Goal: Task Accomplishment & Management: Use online tool/utility

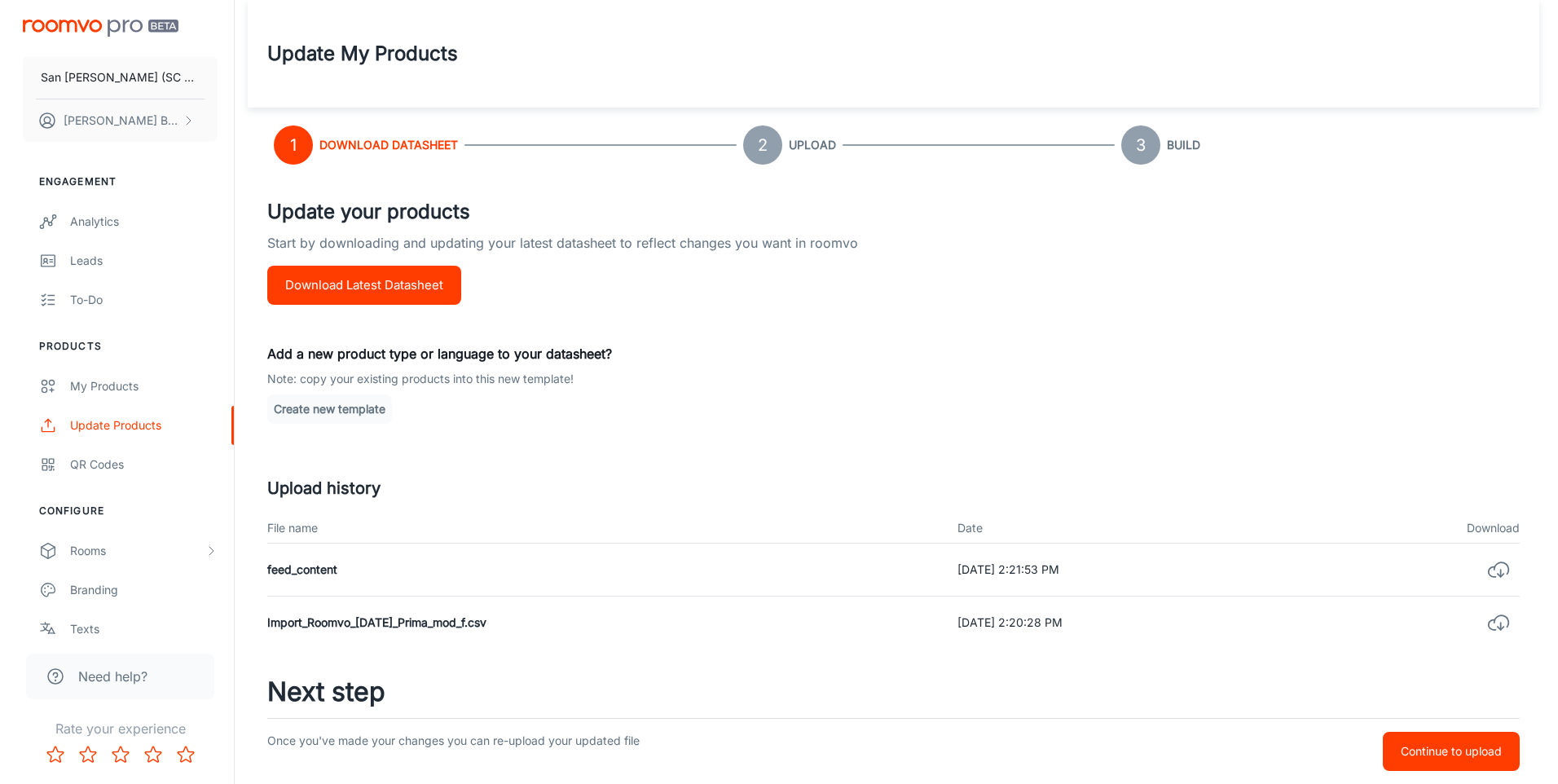
scroll to position [96, 0]
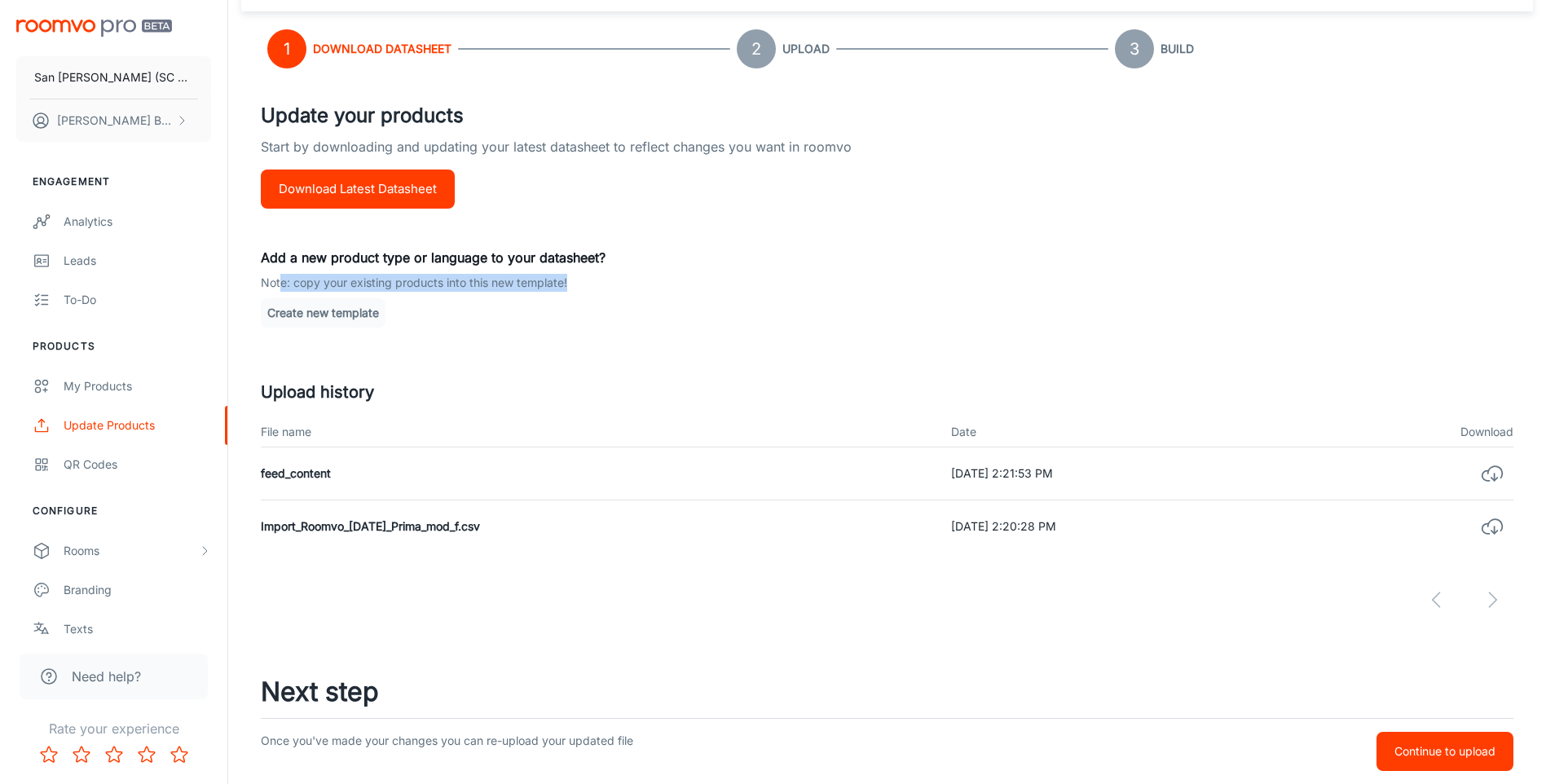
drag, startPoint x: 571, startPoint y: 281, endPoint x: 280, endPoint y: 282, distance: 291.0
click at [280, 282] on p "Note: copy your existing products into this new template!" at bounding box center [887, 282] width 1253 height 18
drag, startPoint x: 280, startPoint y: 282, endPoint x: 313, endPoint y: 310, distance: 43.3
click at [313, 310] on button "Create new template" at bounding box center [323, 312] width 125 height 29
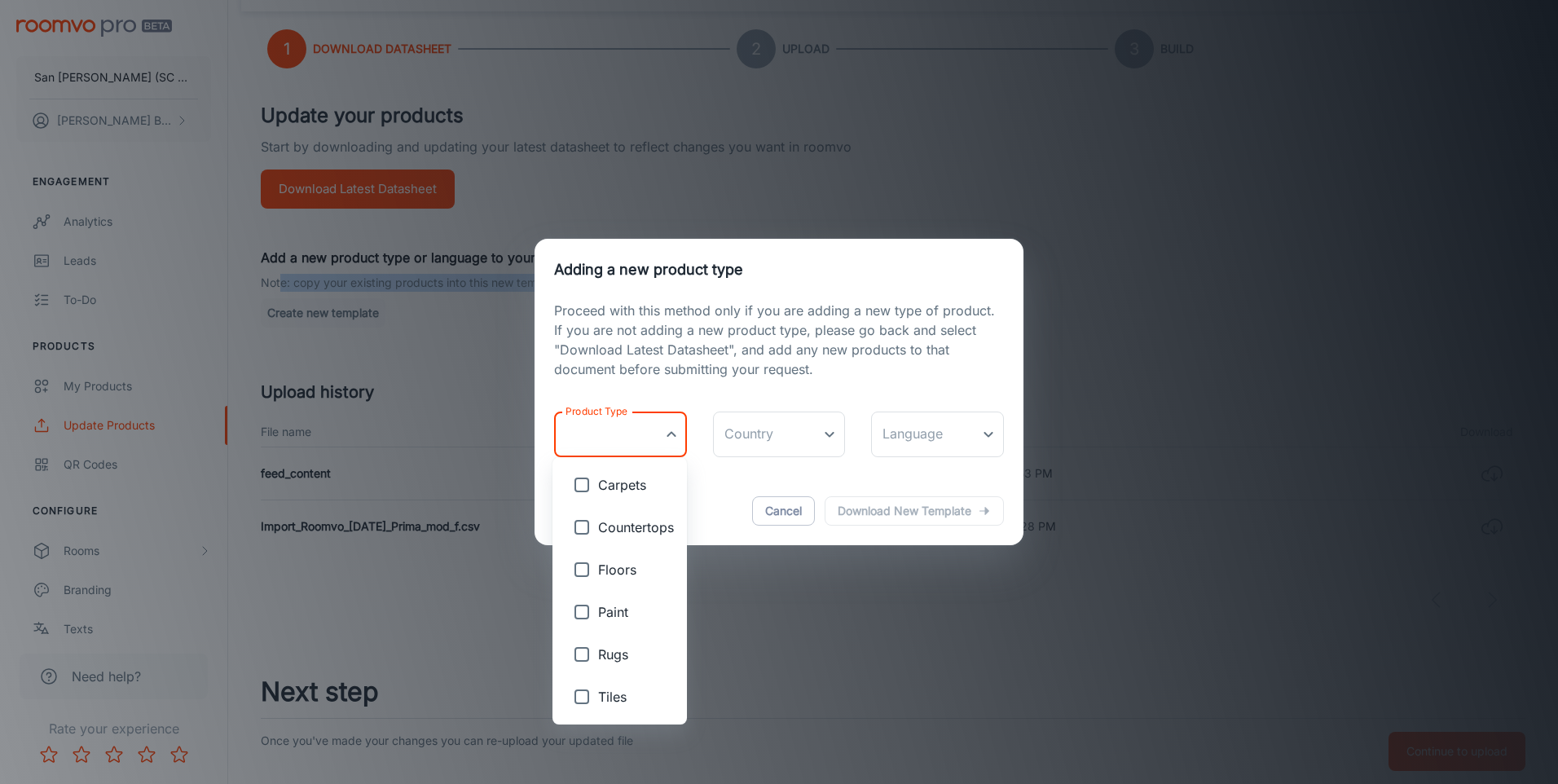
click at [672, 433] on body "San [PERSON_NAME] (SC San Marco Design SRL) [PERSON_NAME] Engagement Analytics …" at bounding box center [779, 295] width 1558 height 784
click at [672, 433] on div at bounding box center [779, 392] width 1558 height 784
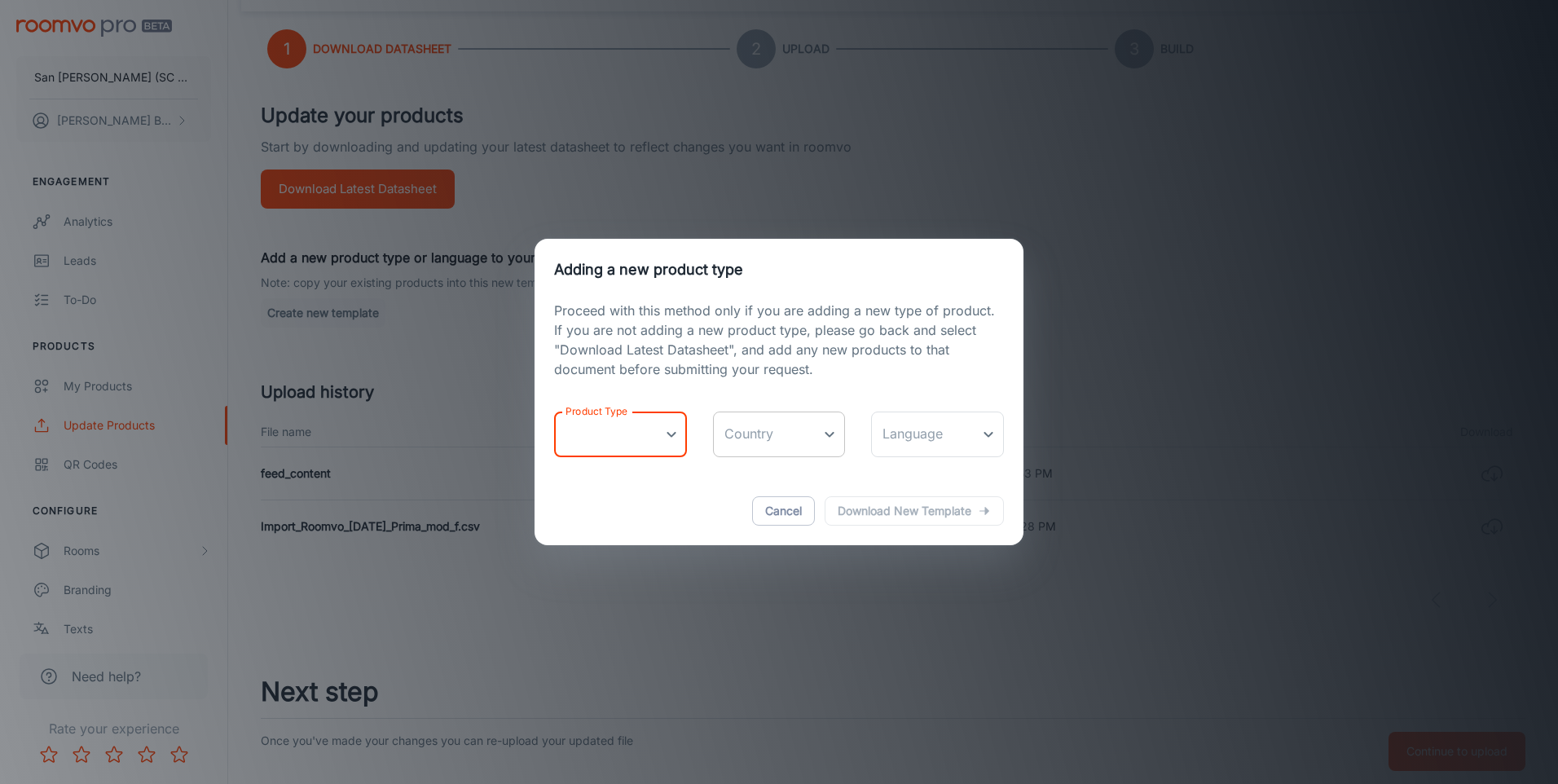
click at [828, 433] on body "San [PERSON_NAME] (SC San Marco Design SRL) [PERSON_NAME] Engagement Analytics …" at bounding box center [779, 295] width 1558 height 784
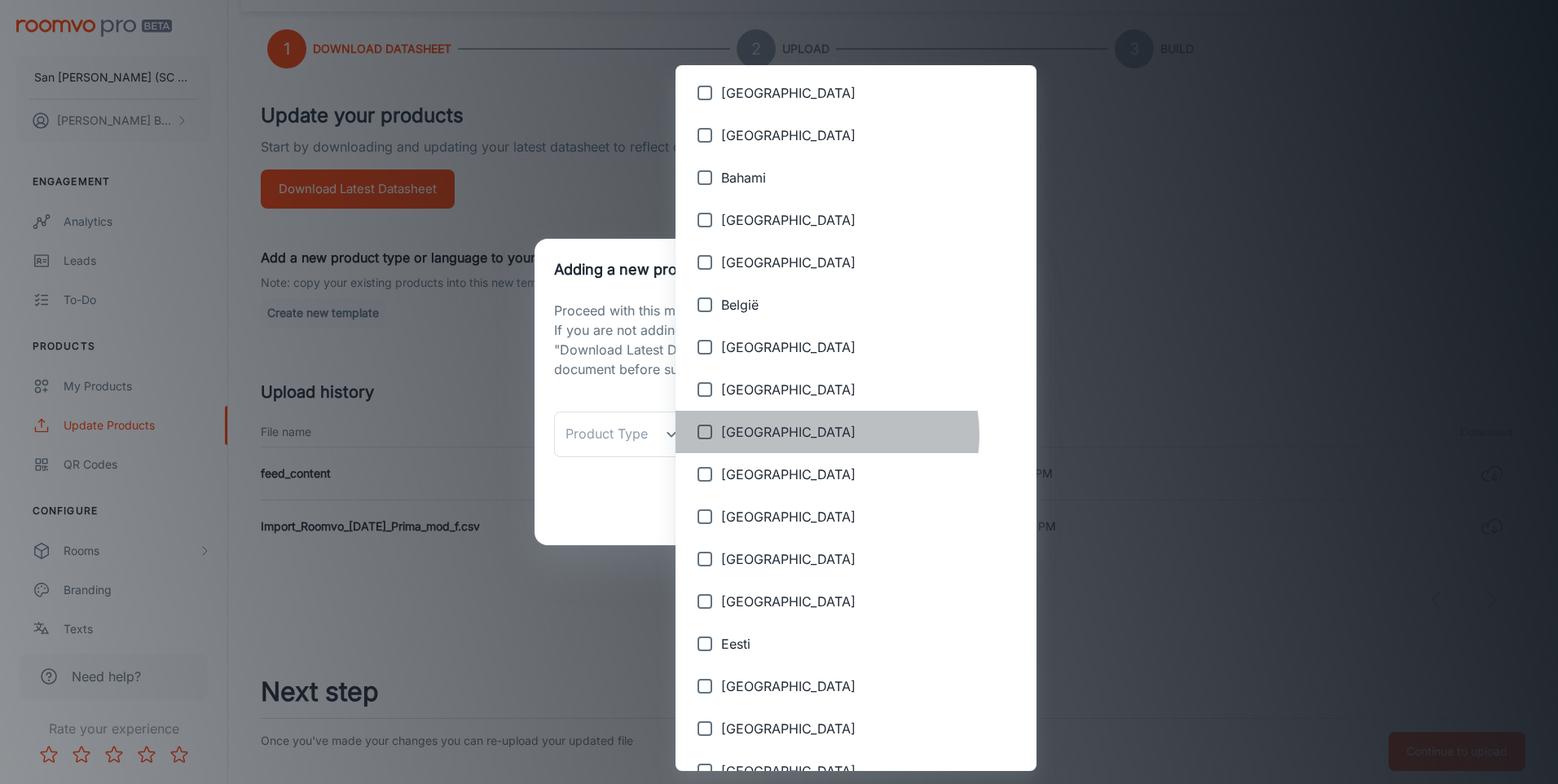
click at [826, 434] on span "[GEOGRAPHIC_DATA]" at bounding box center [872, 431] width 302 height 19
type input "[GEOGRAPHIC_DATA]"
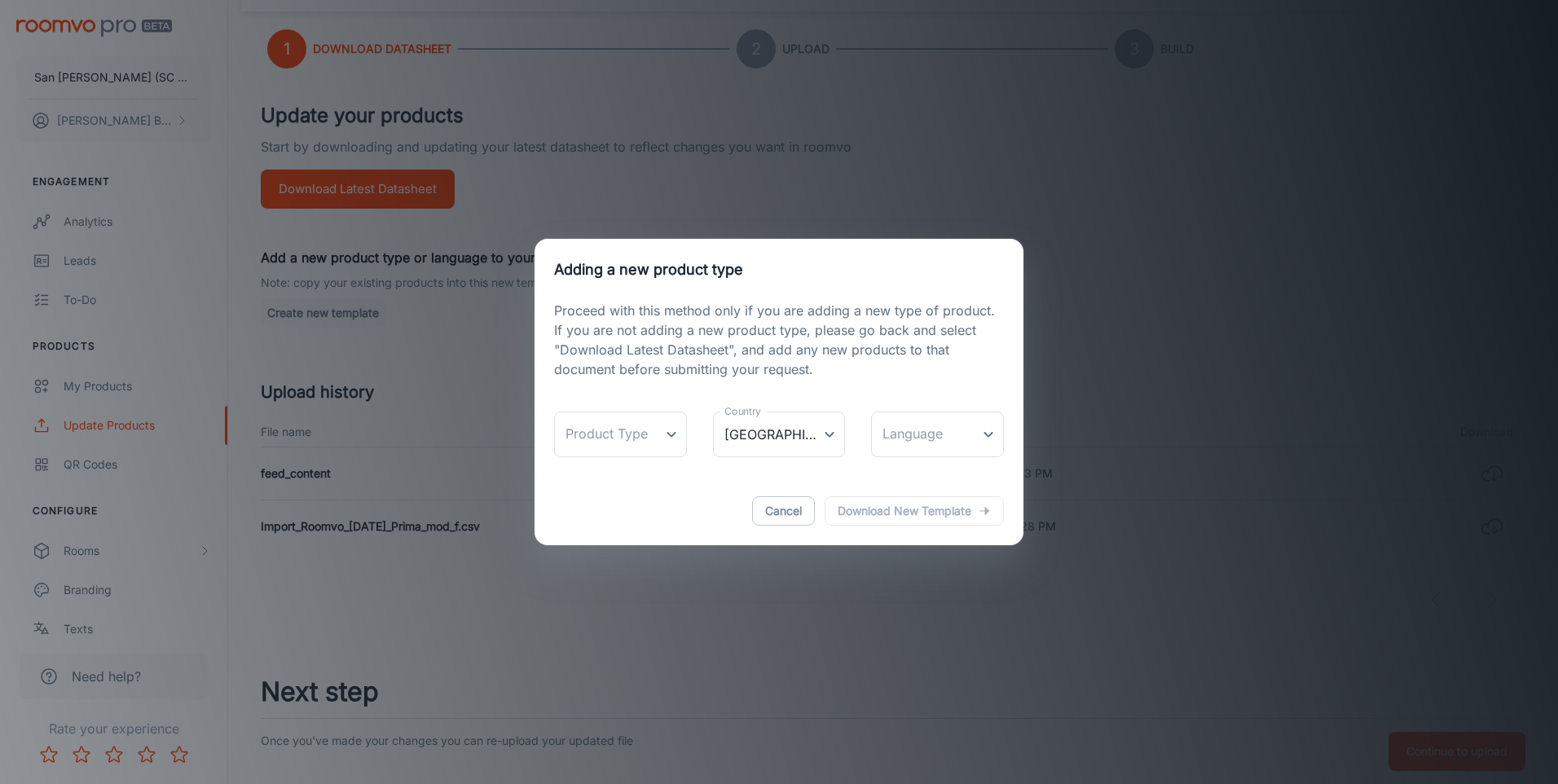
click at [937, 379] on div "Product Type ​ Product Type Country [GEOGRAPHIC_DATA] [GEOGRAPHIC_DATA] Country…" at bounding box center [779, 418] width 450 height 78
click at [935, 510] on div "Cancel Download new template" at bounding box center [779, 511] width 489 height 69
click at [674, 435] on body "San [PERSON_NAME] (SC San Marco Design SRL) [PERSON_NAME] Engagement Analytics …" at bounding box center [779, 295] width 1558 height 784
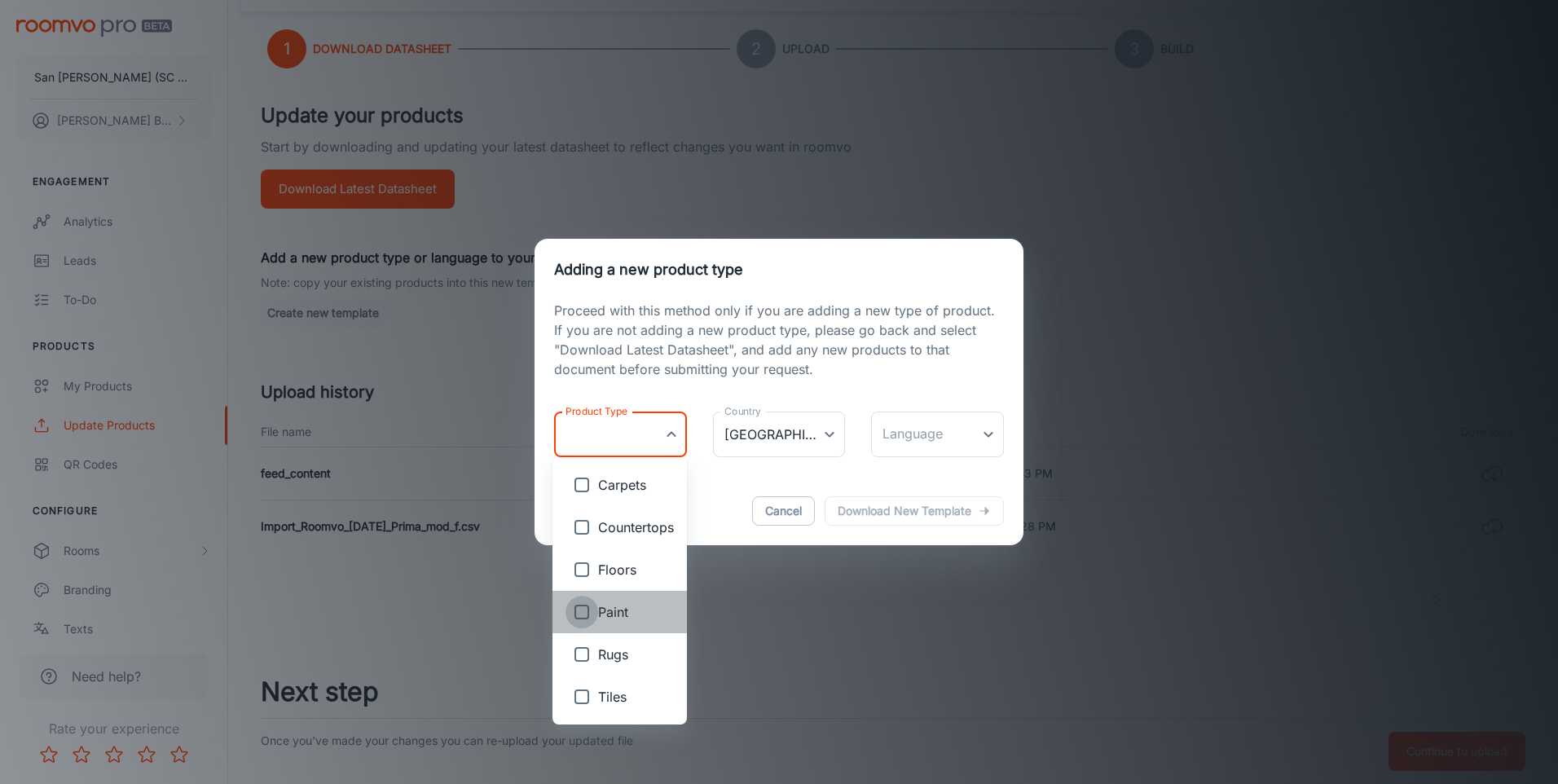
click at [581, 612] on input "checkbox" at bounding box center [582, 612] width 33 height 33
checkbox input "true"
type input "Paint"
click at [828, 433] on div at bounding box center [779, 392] width 1558 height 784
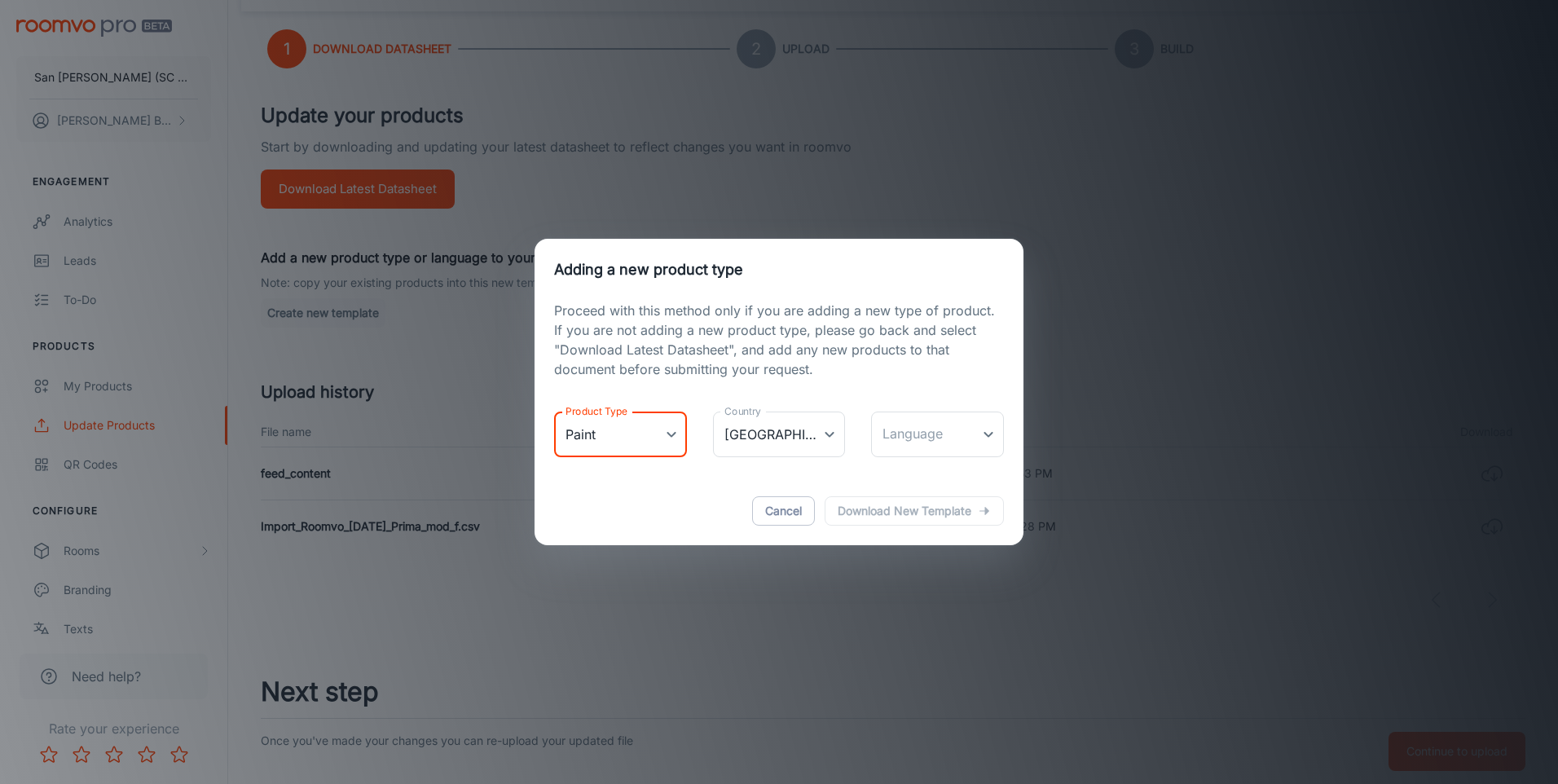
click at [828, 433] on body "San [PERSON_NAME] (SC San Marco Design SRL) [PERSON_NAME] Engagement Analytics …" at bounding box center [779, 295] width 1558 height 784
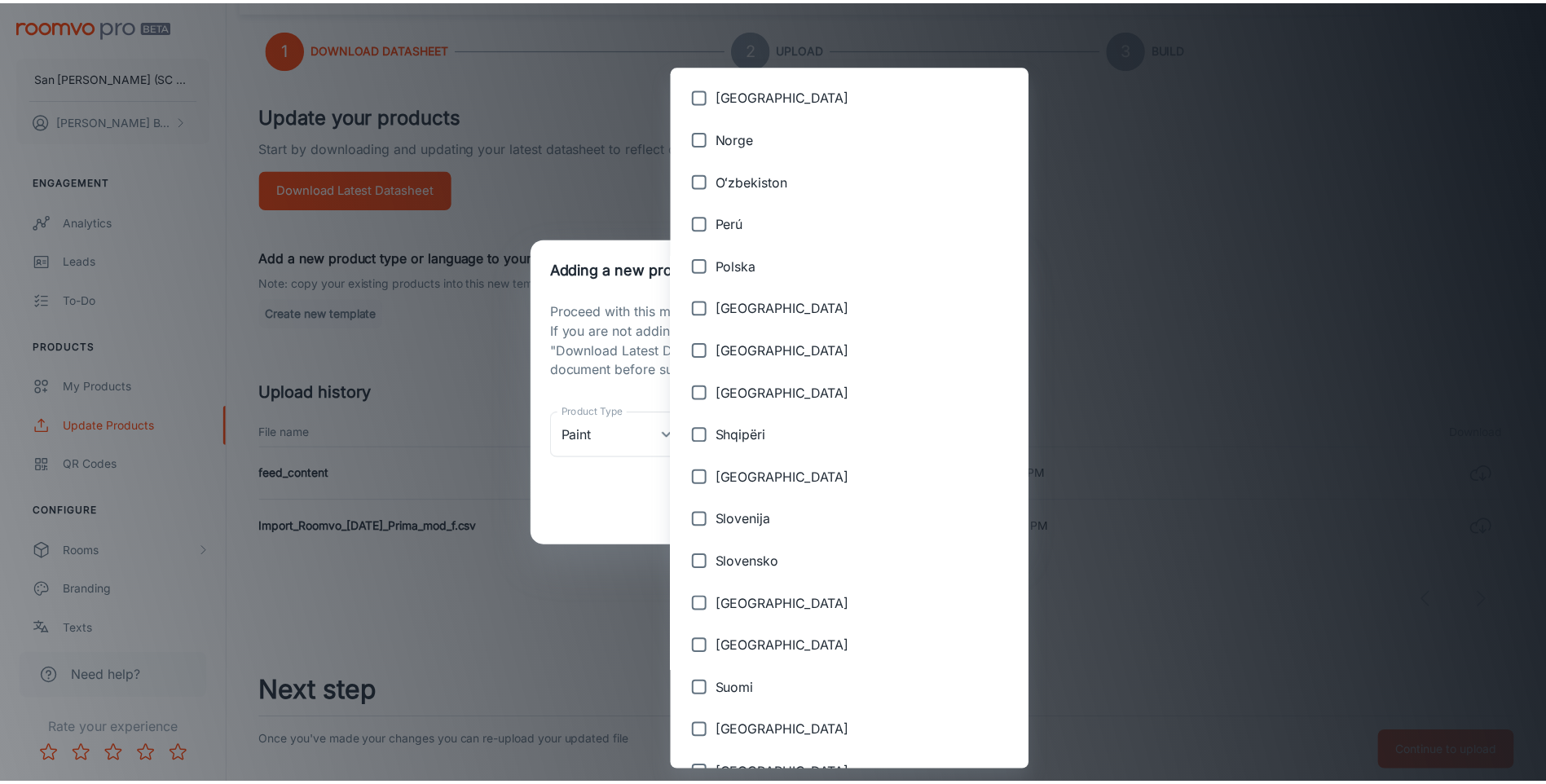
scroll to position [1463, 0]
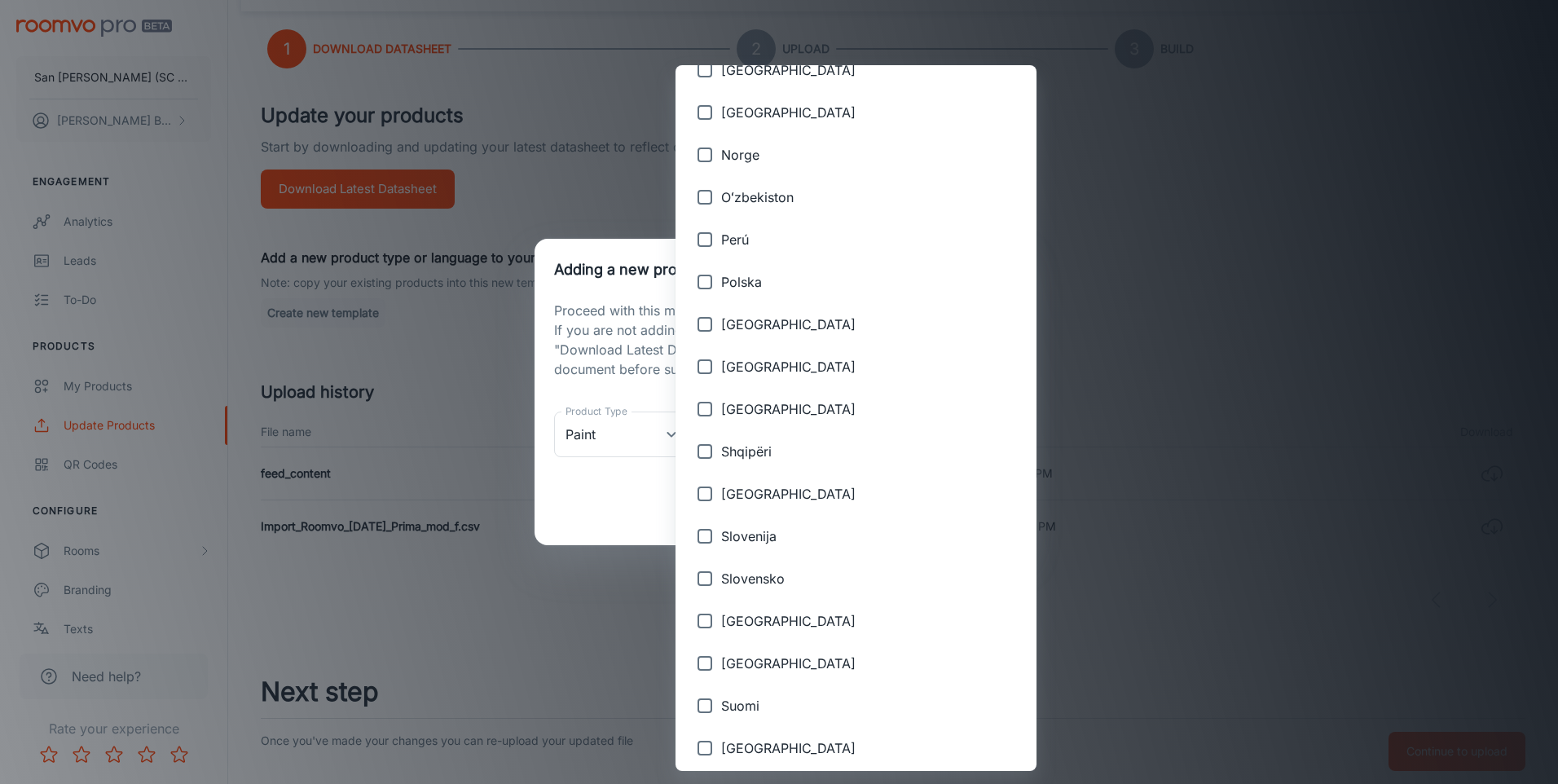
click at [702, 360] on input "checkbox" at bounding box center [705, 366] width 33 height 33
checkbox input "false"
type input "[GEOGRAPHIC_DATA]"
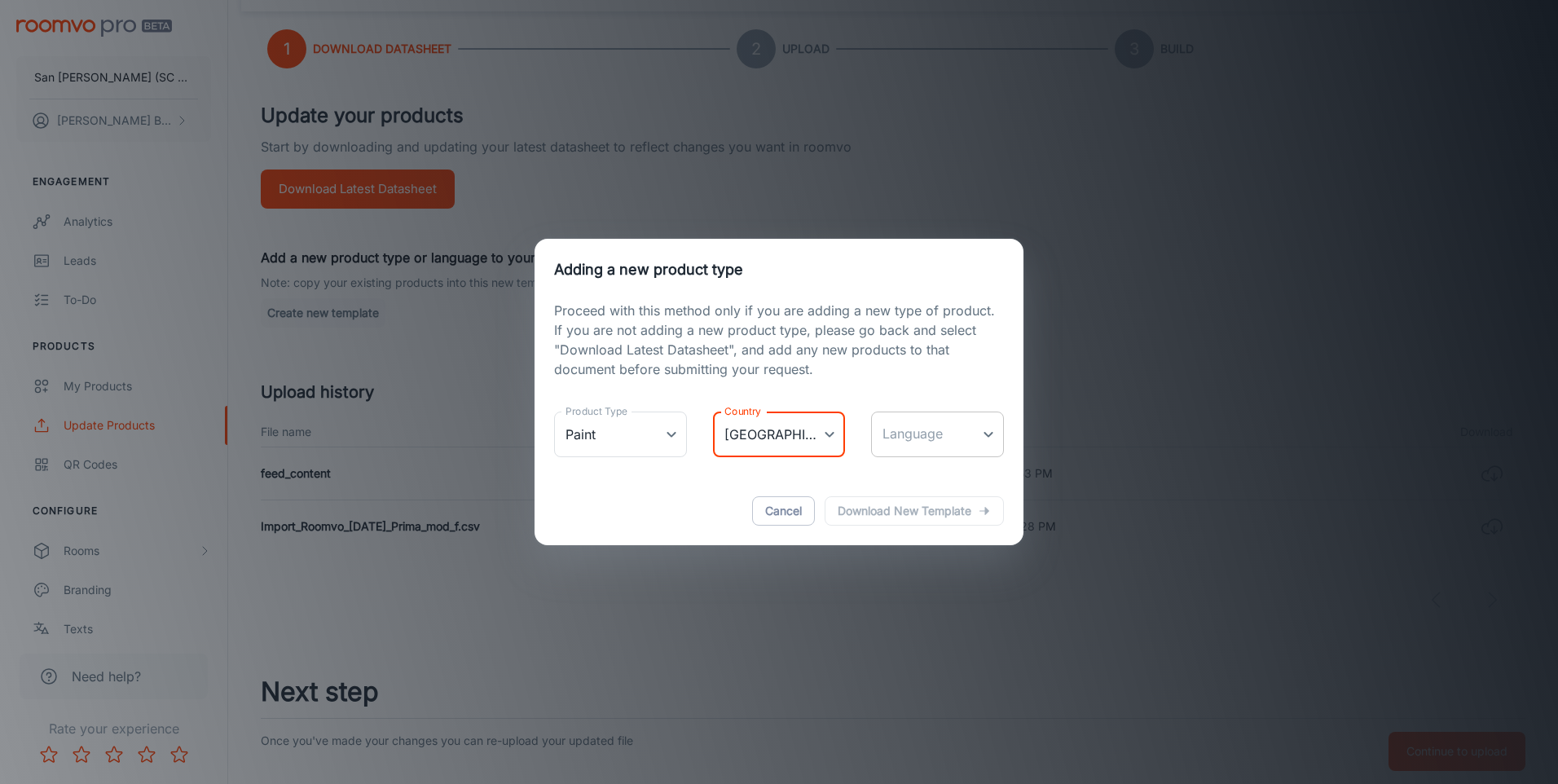
click at [972, 440] on body "San [PERSON_NAME] (SC San Marco Design SRL) [PERSON_NAME] Engagement Analytics …" at bounding box center [779, 295] width 1558 height 784
click at [948, 483] on span "română" at bounding box center [954, 484] width 74 height 19
type input "ro-ro"
checkbox input "true"
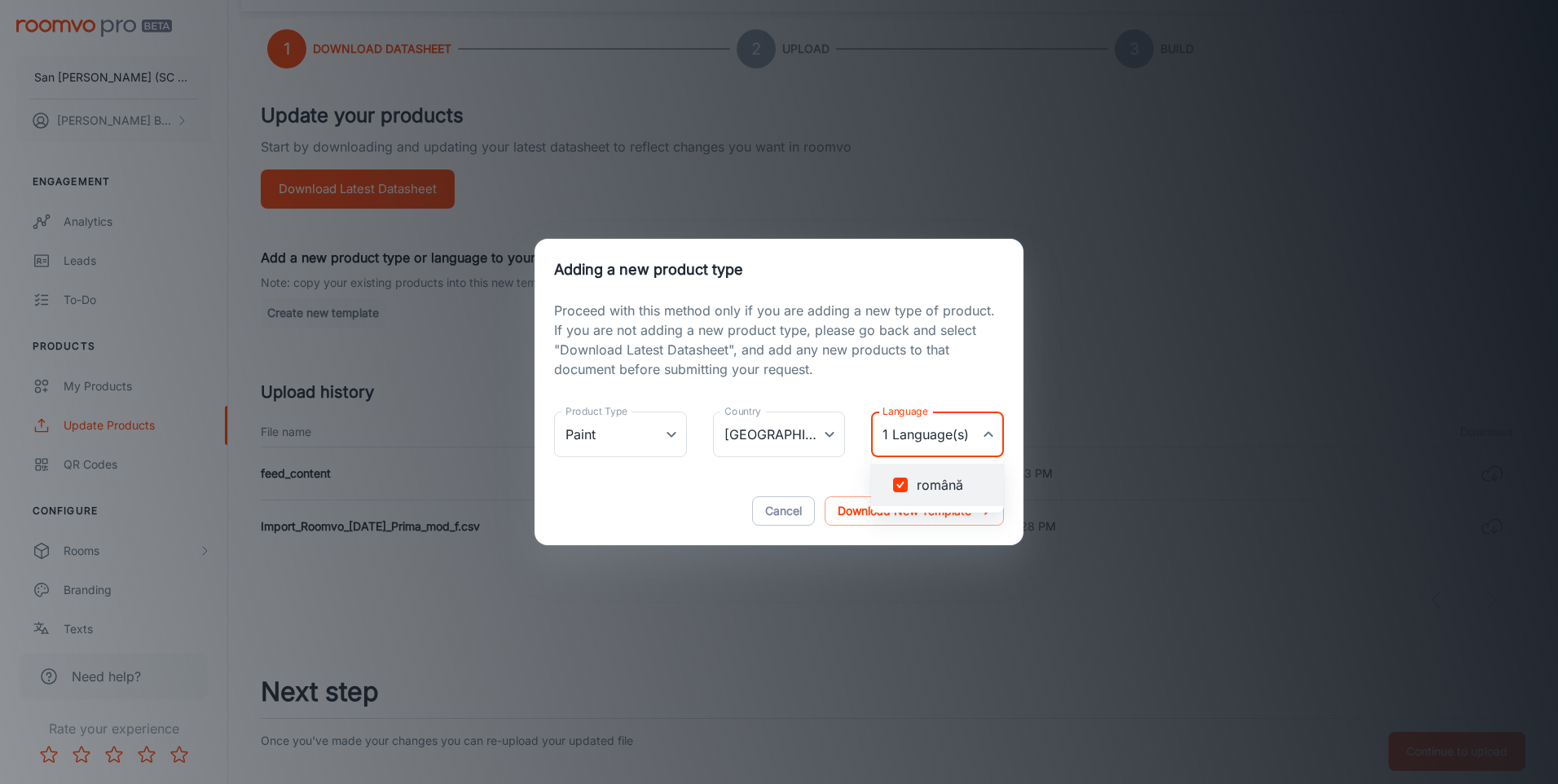
click at [852, 515] on div at bounding box center [779, 392] width 1558 height 784
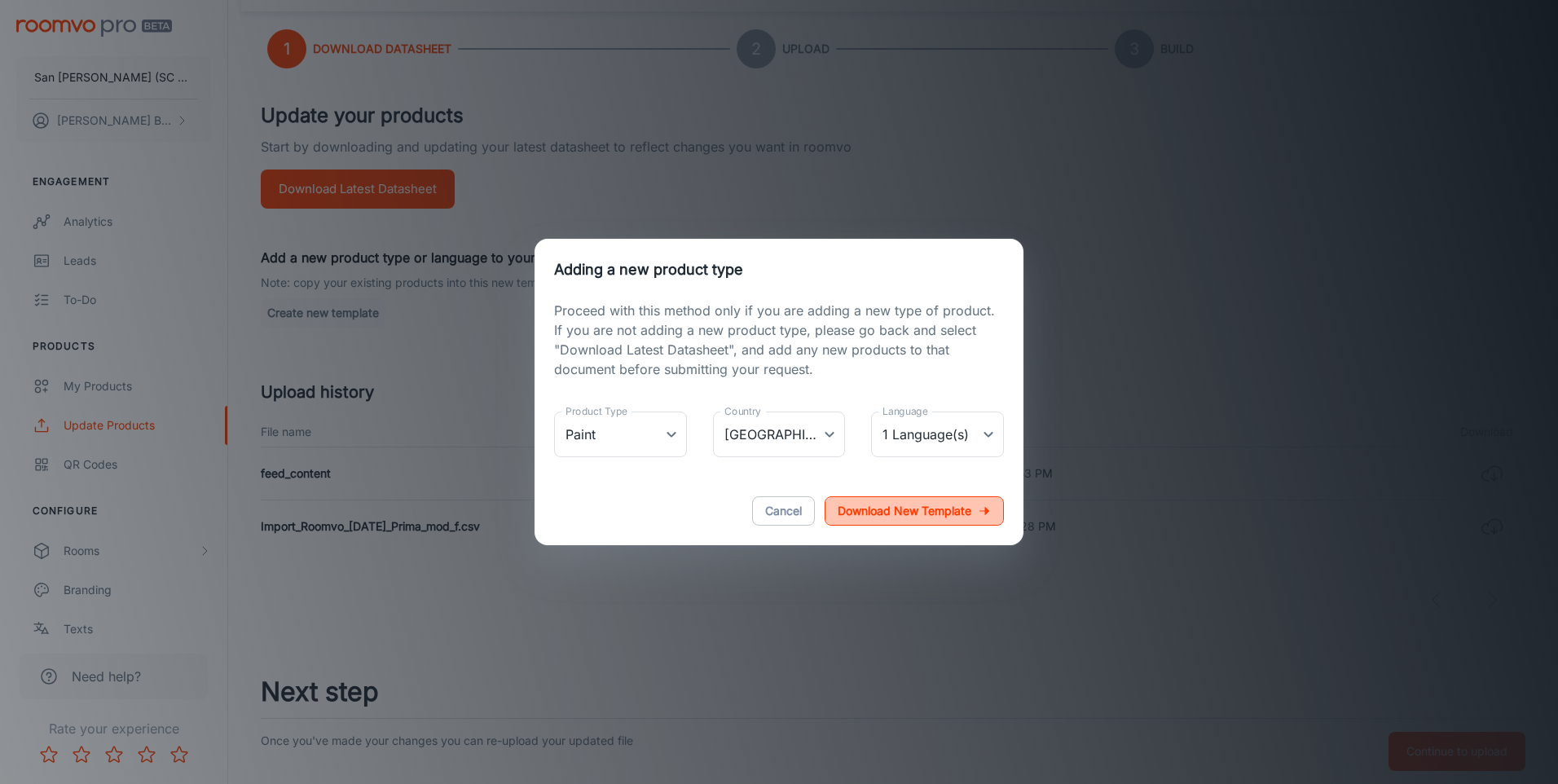
click at [853, 515] on p "Download new template" at bounding box center [905, 510] width 134 height 19
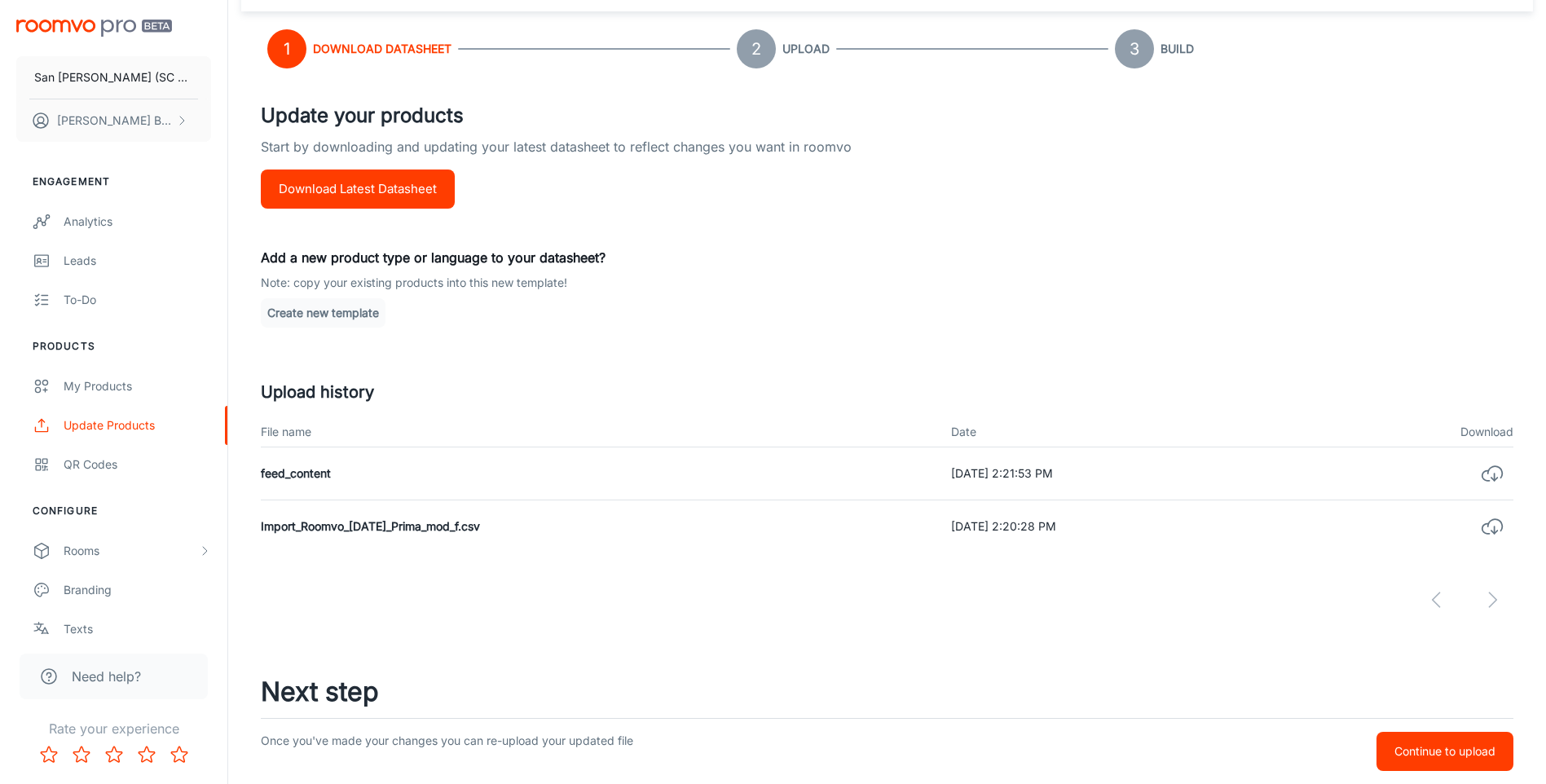
click at [672, 200] on div "Update your products Start by downloading and updating your latest datasheet to…" at bounding box center [887, 361] width 1253 height 520
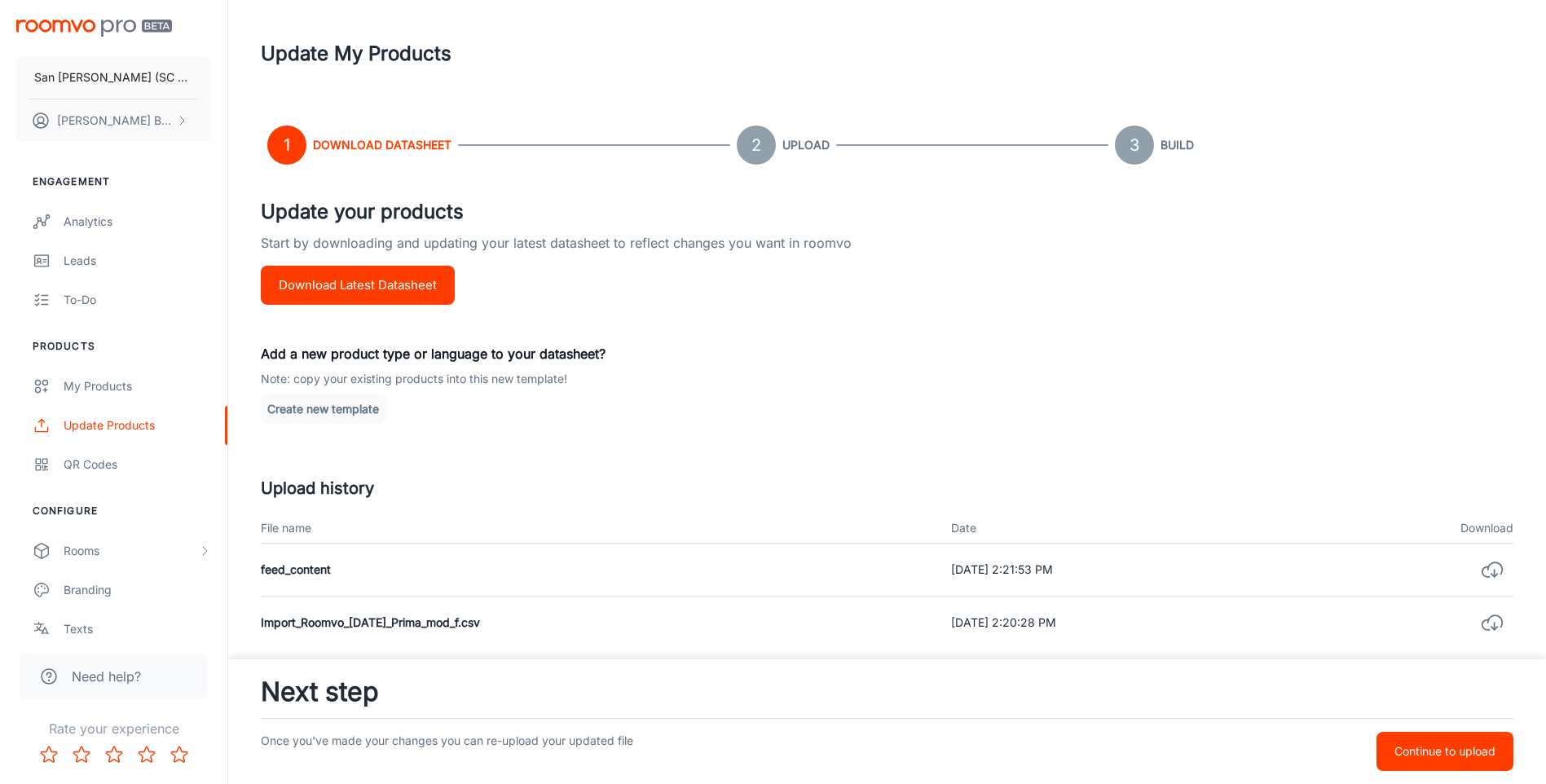
drag, startPoint x: 509, startPoint y: 628, endPoint x: 301, endPoint y: 620, distance: 208.2
click at [301, 620] on td "Import_Roomvo_[DATE]_Prima_mod_f.csv" at bounding box center [599, 623] width 677 height 53
click at [737, 447] on div "Update your products Start by downloading and updating your latest datasheet to…" at bounding box center [887, 457] width 1253 height 520
click at [321, 575] on td "feed_content" at bounding box center [599, 570] width 677 height 53
click at [977, 571] on td "[DATE] 2:21:53 PM" at bounding box center [1130, 570] width 383 height 53
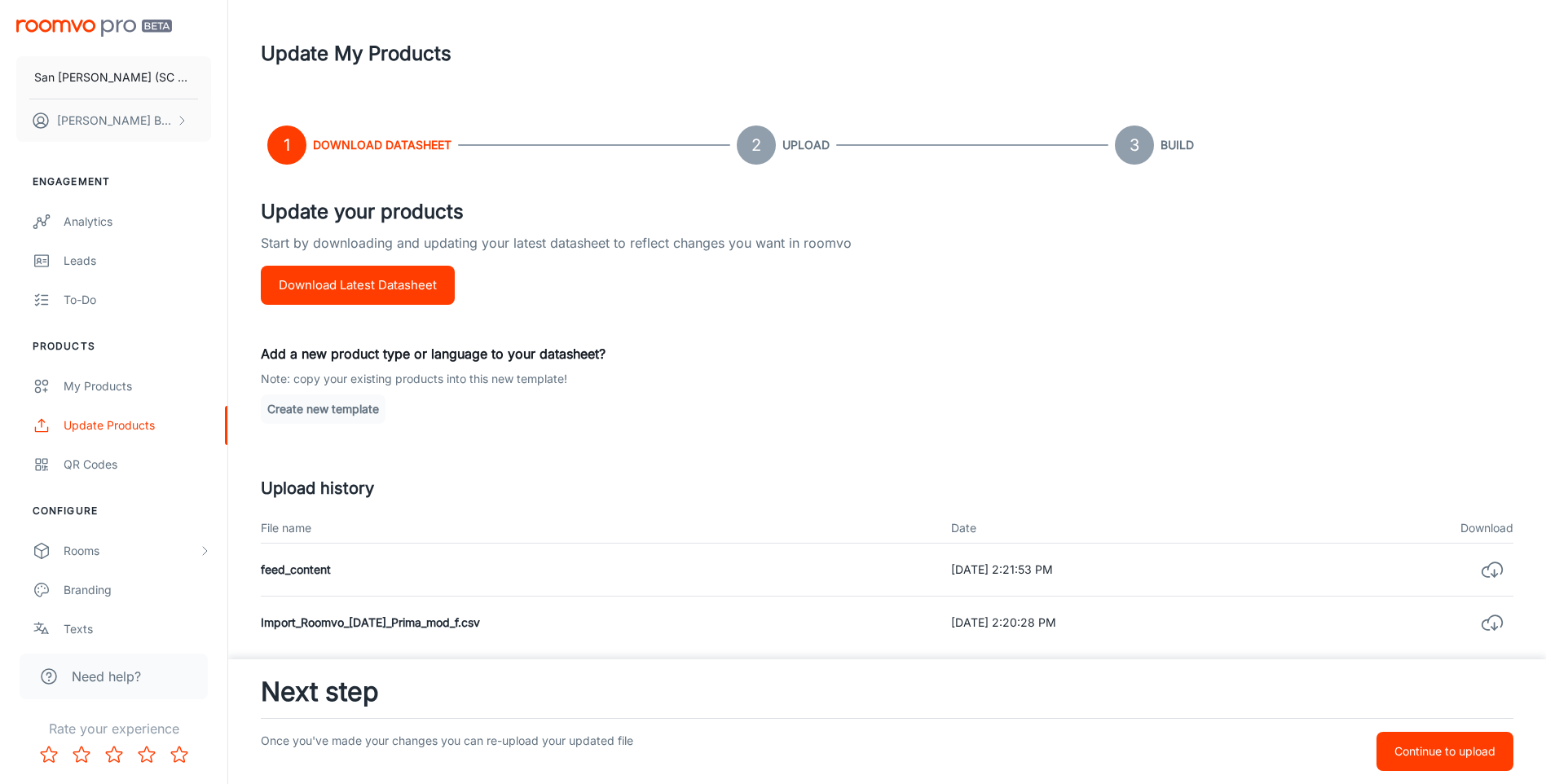
click at [421, 286] on button "Download Latest Datasheet" at bounding box center [358, 284] width 194 height 39
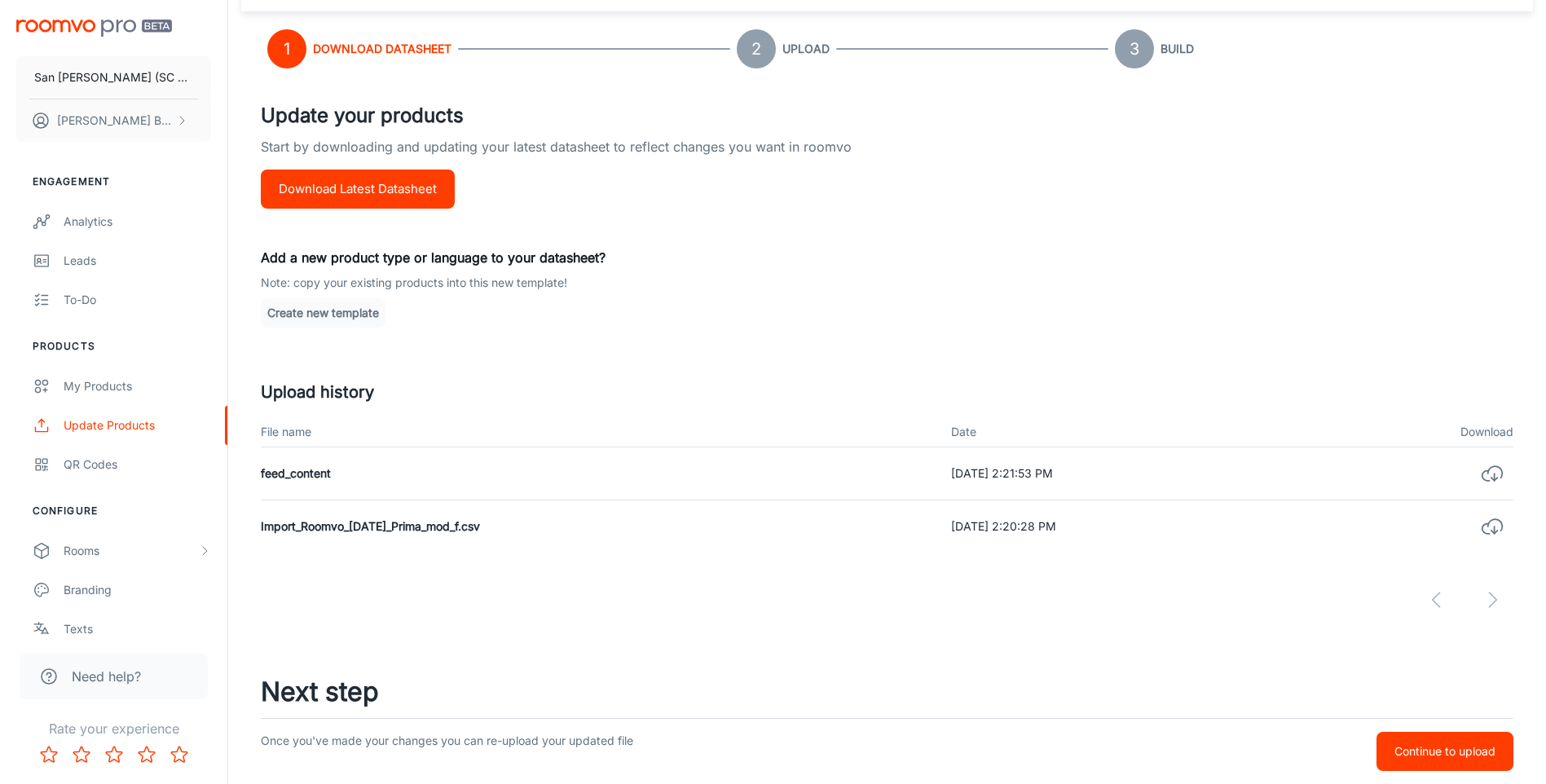
click at [1461, 752] on p "Continue to upload" at bounding box center [1445, 751] width 101 height 18
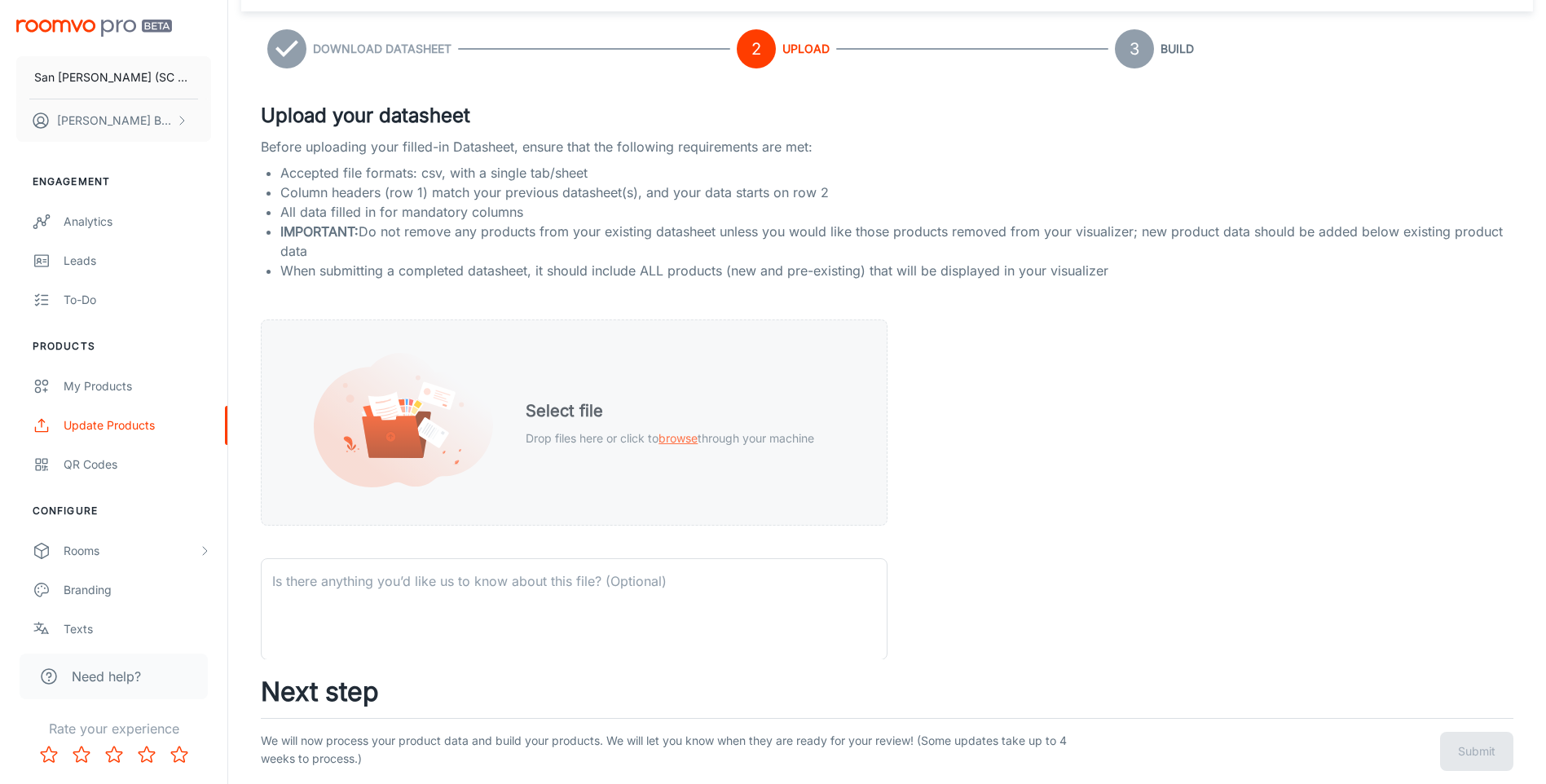
click at [685, 438] on span "browse" at bounding box center [678, 438] width 39 height 14
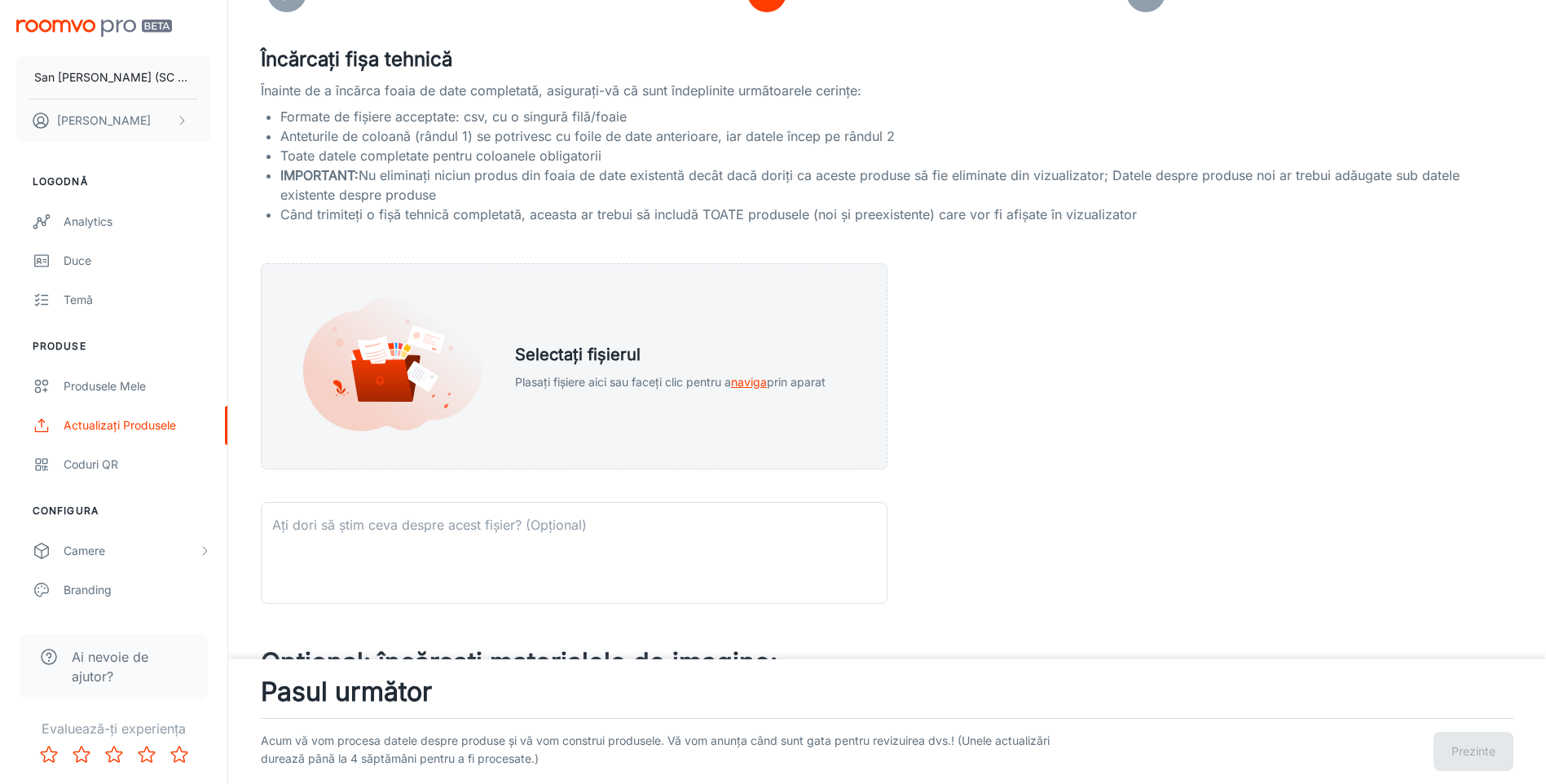
scroll to position [71, 0]
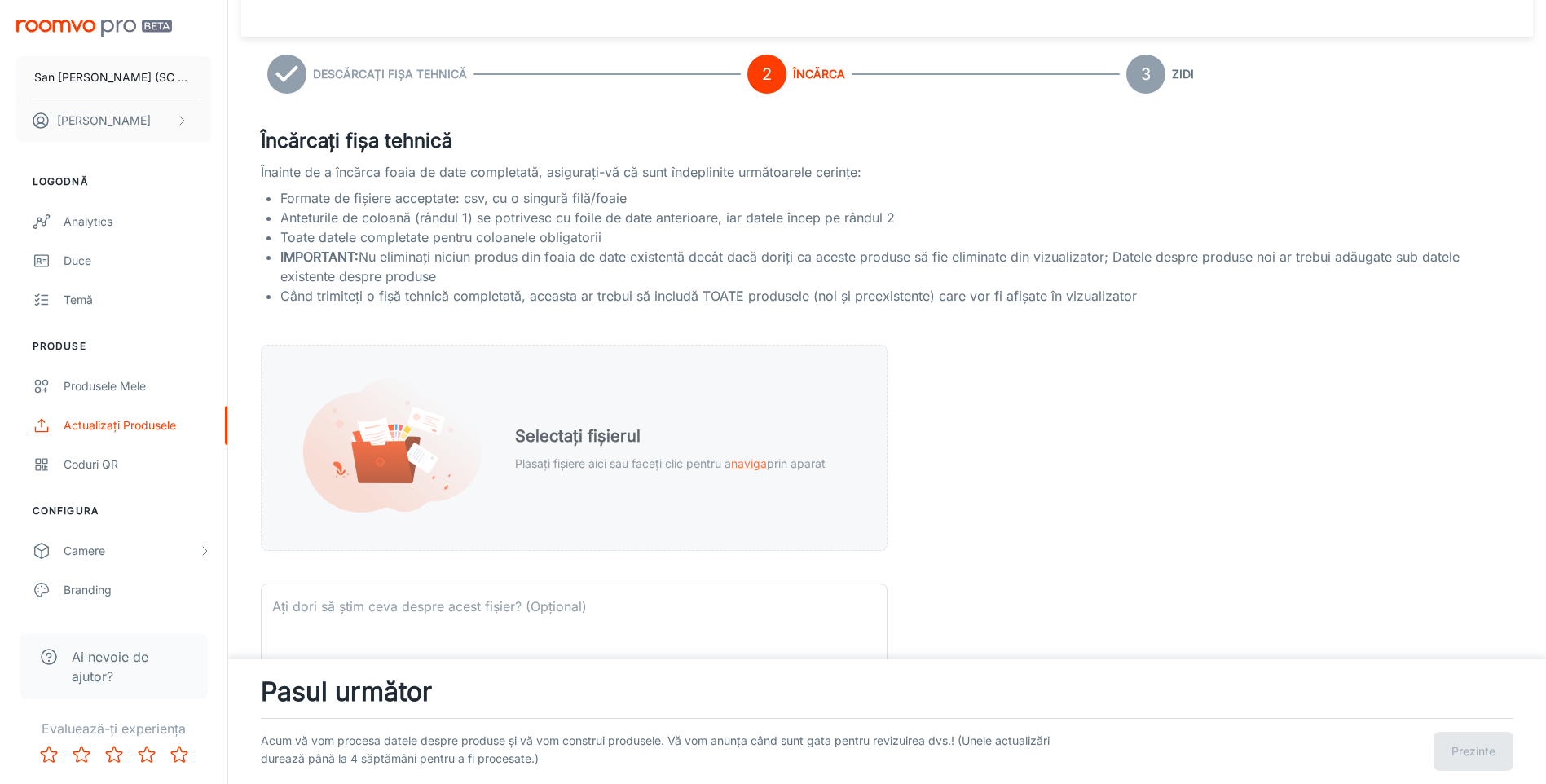
click at [749, 464] on span "naviga" at bounding box center [749, 463] width 36 height 14
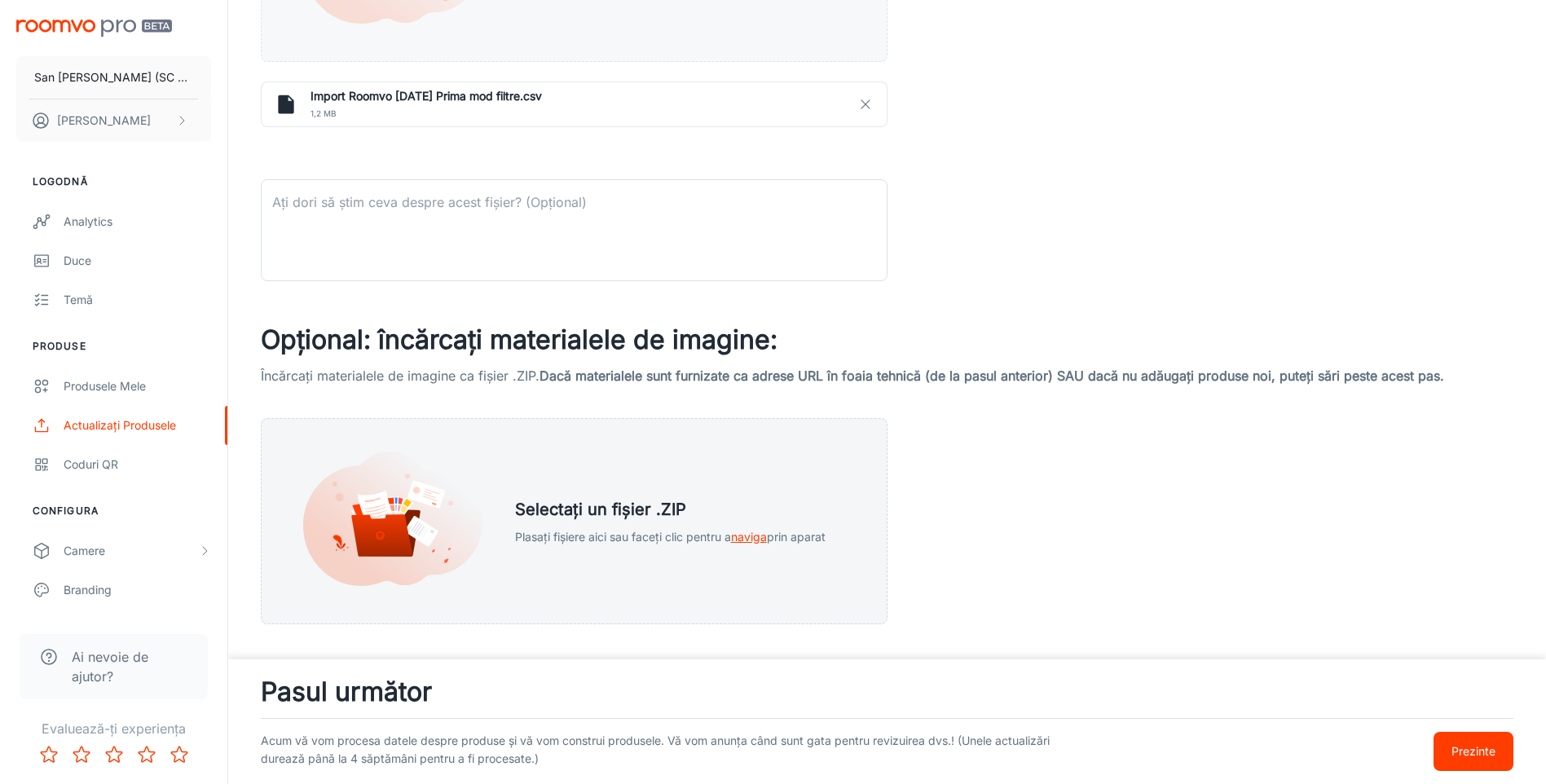
scroll to position [563, 0]
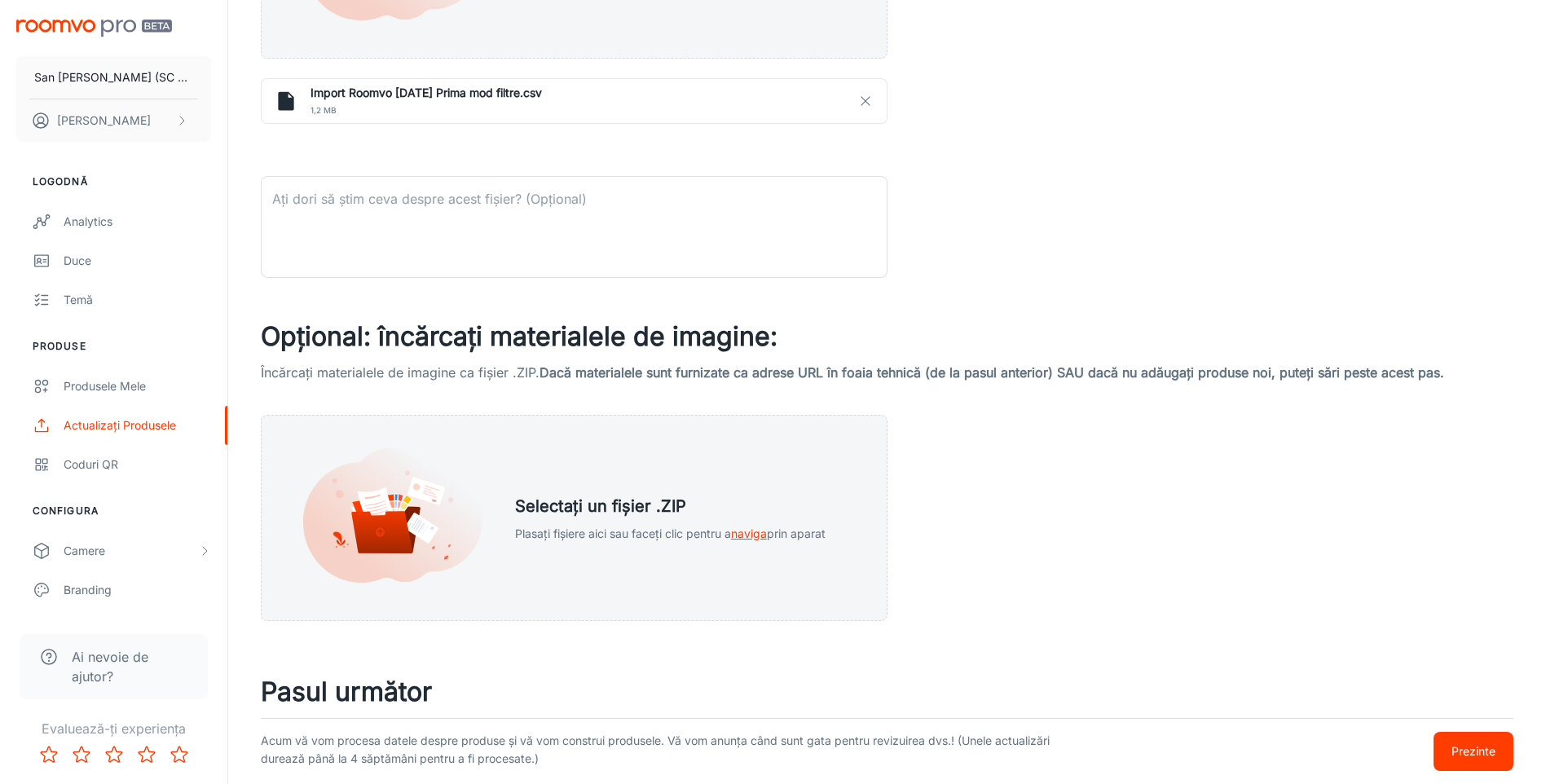
click at [1481, 750] on p "Prezinte" at bounding box center [1473, 751] width 44 height 18
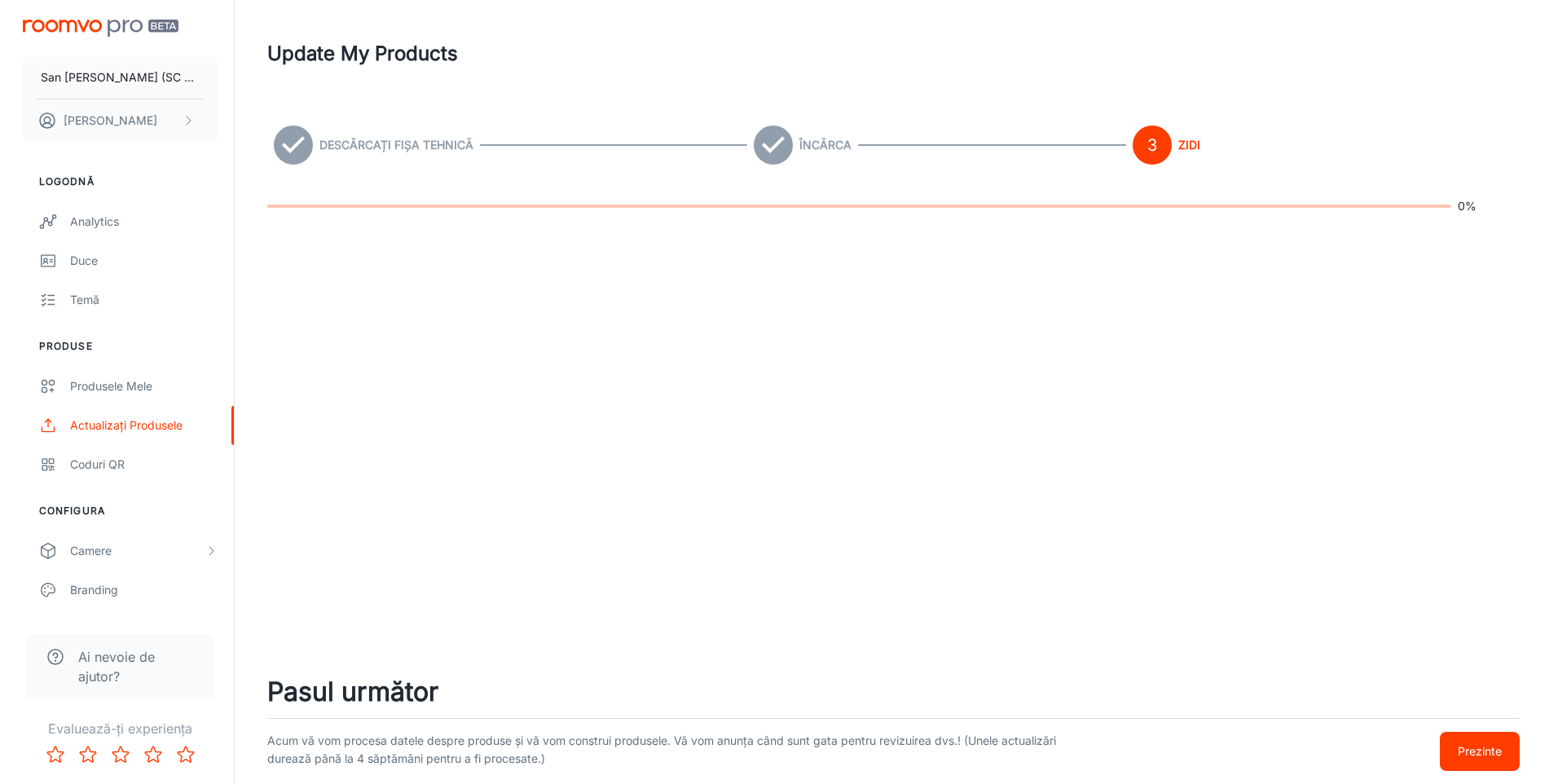
scroll to position [0, 0]
